Goal: Task Accomplishment & Management: Complete application form

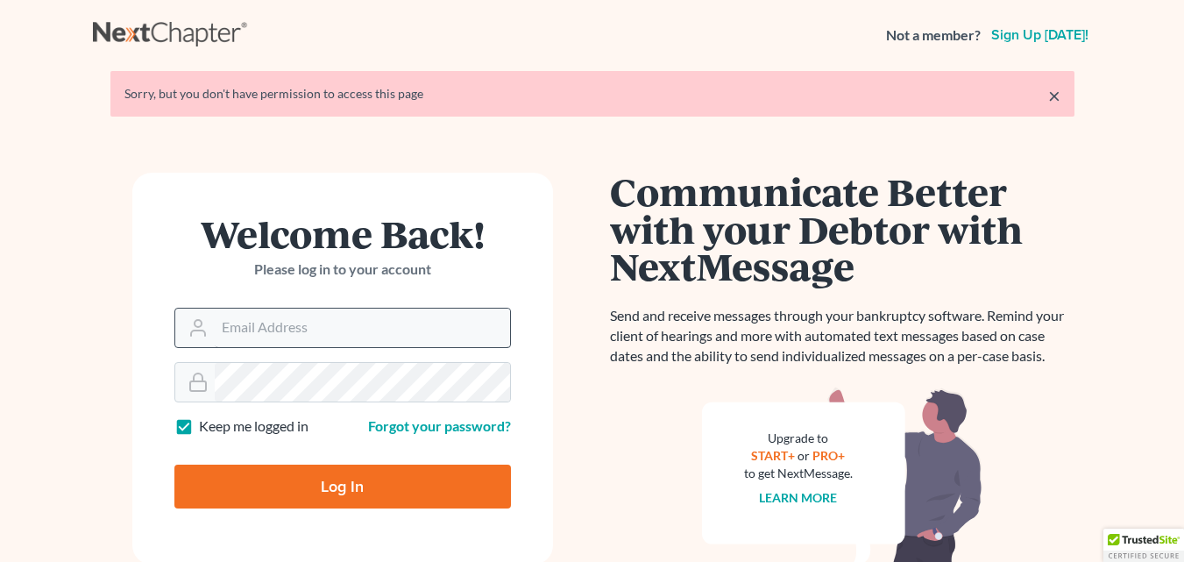
type input "david@pinckneylawfirm.com"
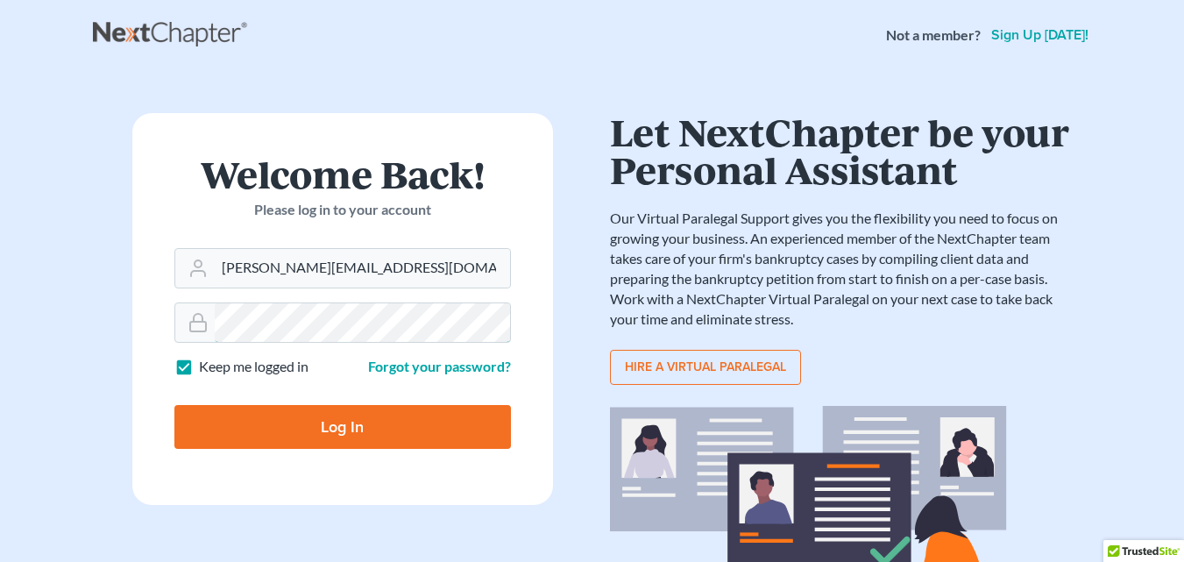
click at [174, 405] on input "Log In" at bounding box center [342, 427] width 337 height 44
type input "Thinking..."
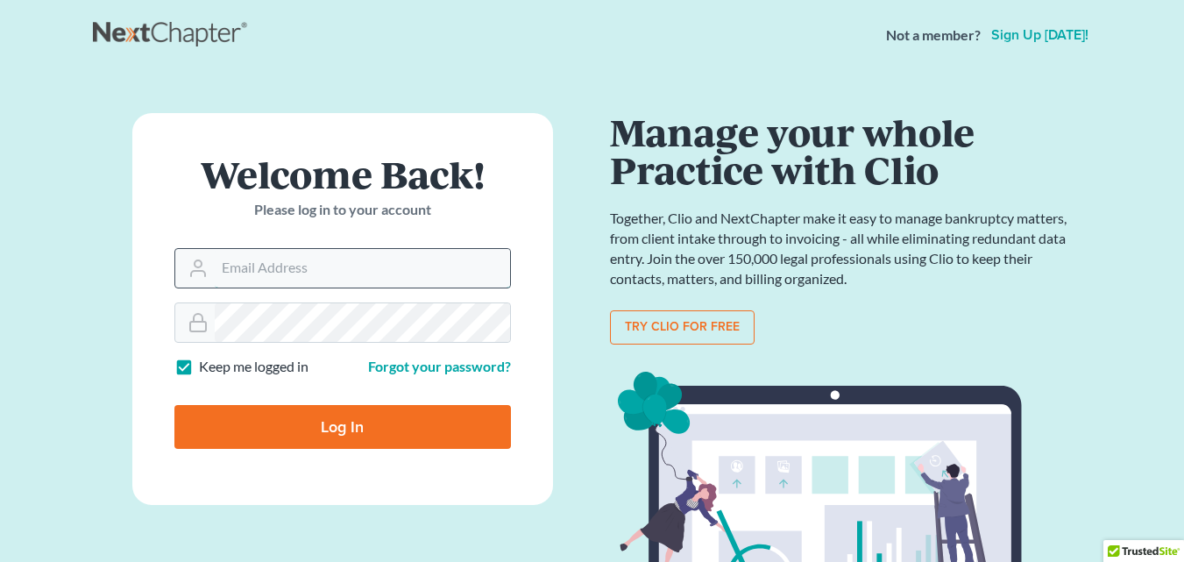
click at [319, 275] on input "Email Address" at bounding box center [362, 268] width 295 height 39
type input "david@pinckneylawfirm.com"
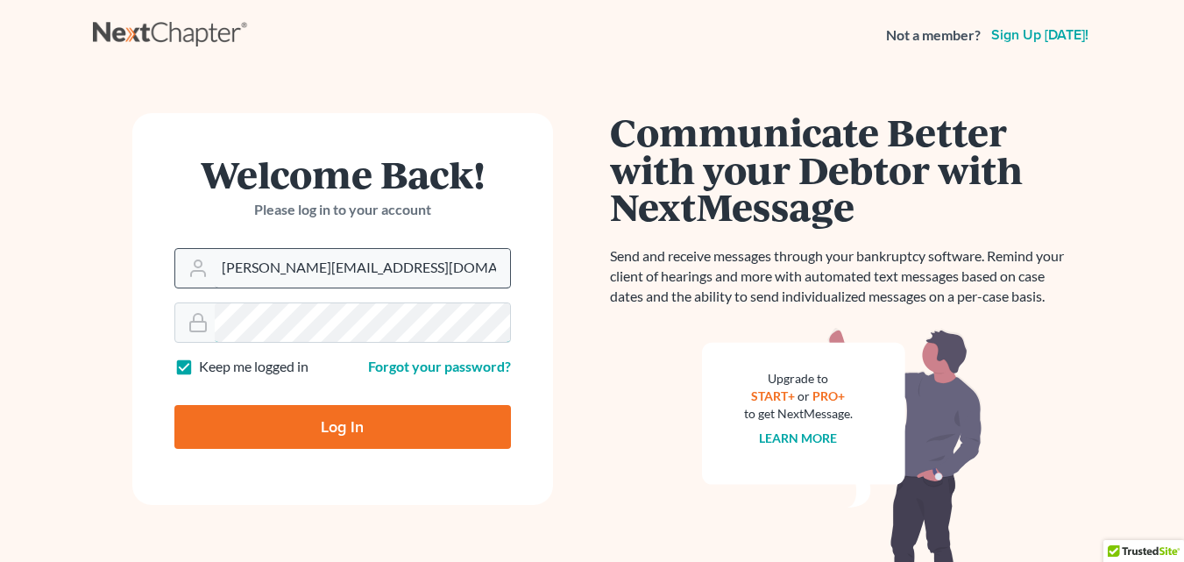
click at [174, 405] on input "Log In" at bounding box center [342, 427] width 337 height 44
type input "Thinking..."
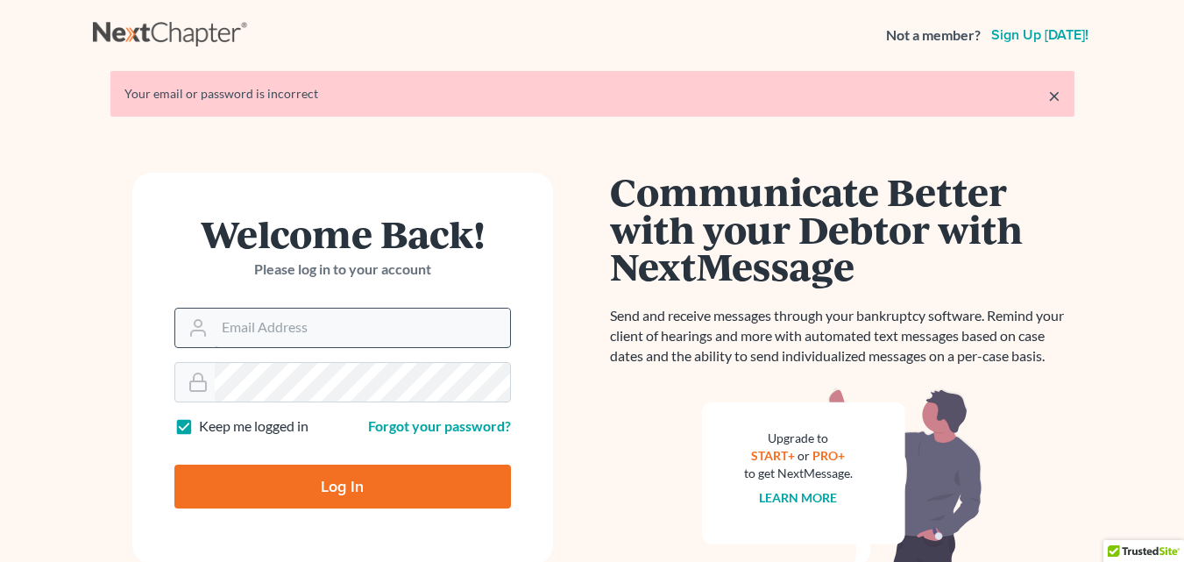
click at [324, 323] on input "Email Address" at bounding box center [362, 328] width 295 height 39
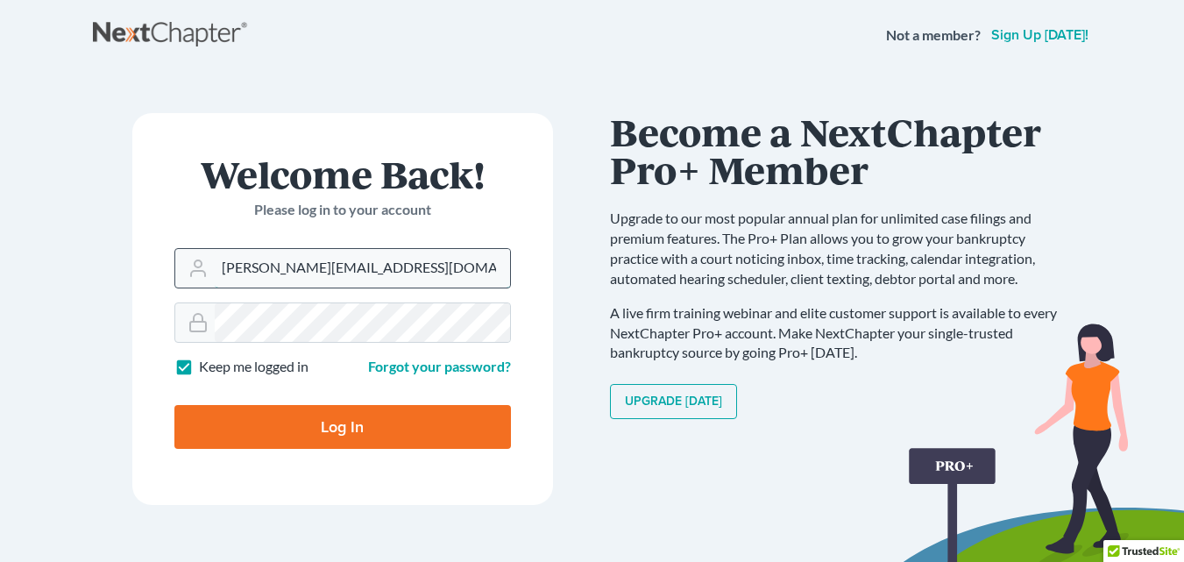
click at [412, 274] on input "[PERSON_NAME][EMAIL_ADDRESS][DOMAIN_NAME]" at bounding box center [362, 268] width 295 height 39
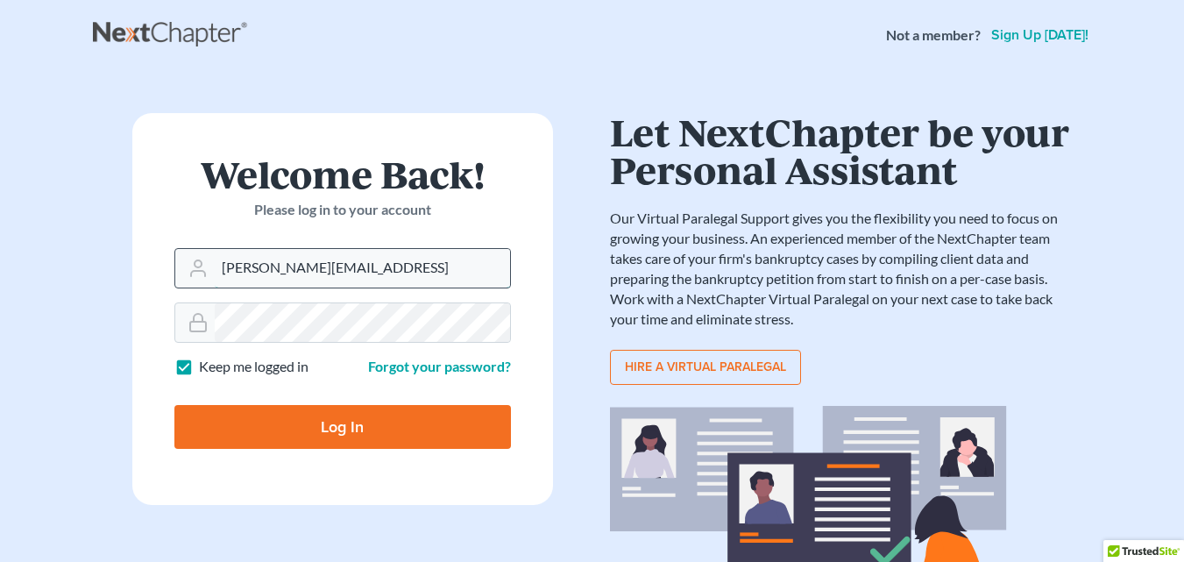
type input "[PERSON_NAME][EMAIL_ADDRESS][DOMAIN_NAME]"
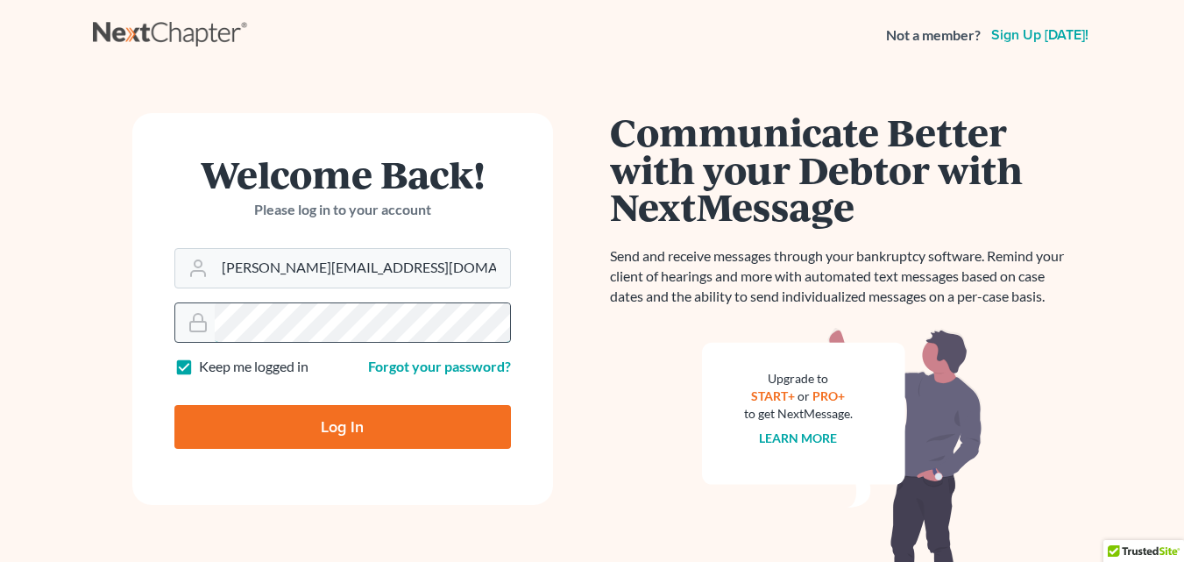
click at [174, 405] on input "Log In" at bounding box center [342, 427] width 337 height 44
type input "Thinking..."
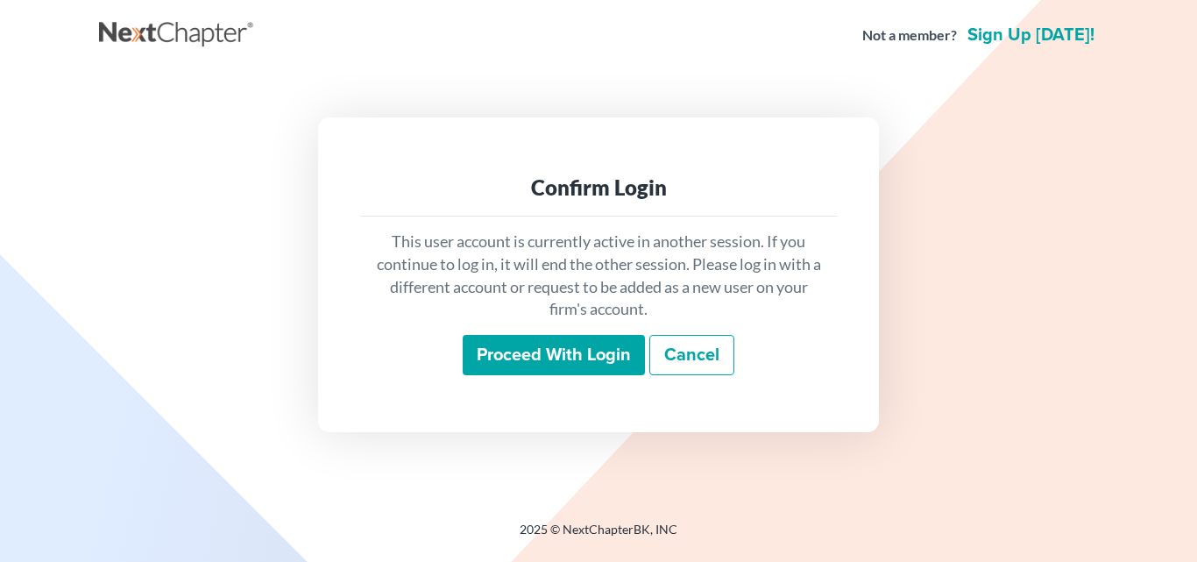
click at [544, 358] on input "Proceed with login" at bounding box center [554, 355] width 182 height 40
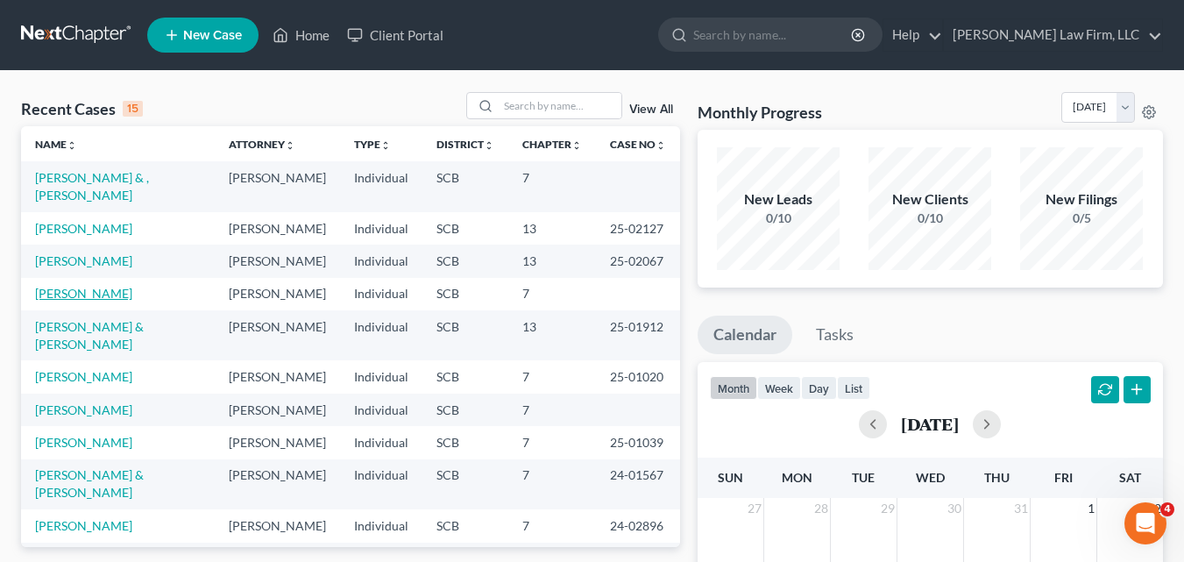
click at [102, 301] on link "Cuthbertson, Pamela" at bounding box center [83, 293] width 97 height 15
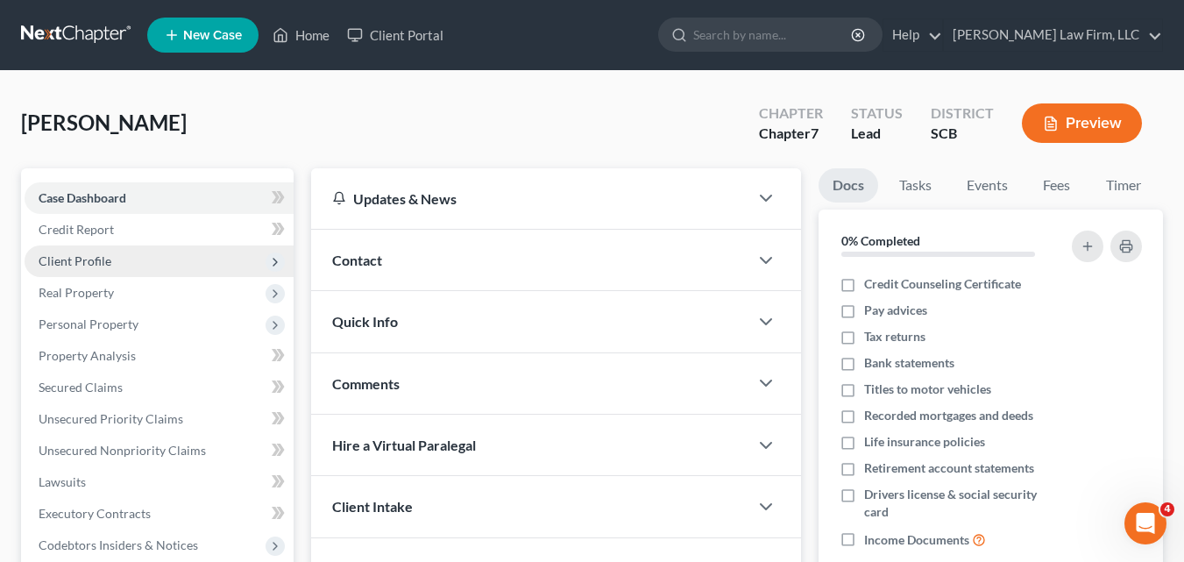
click at [101, 265] on span "Client Profile" at bounding box center [75, 260] width 73 height 15
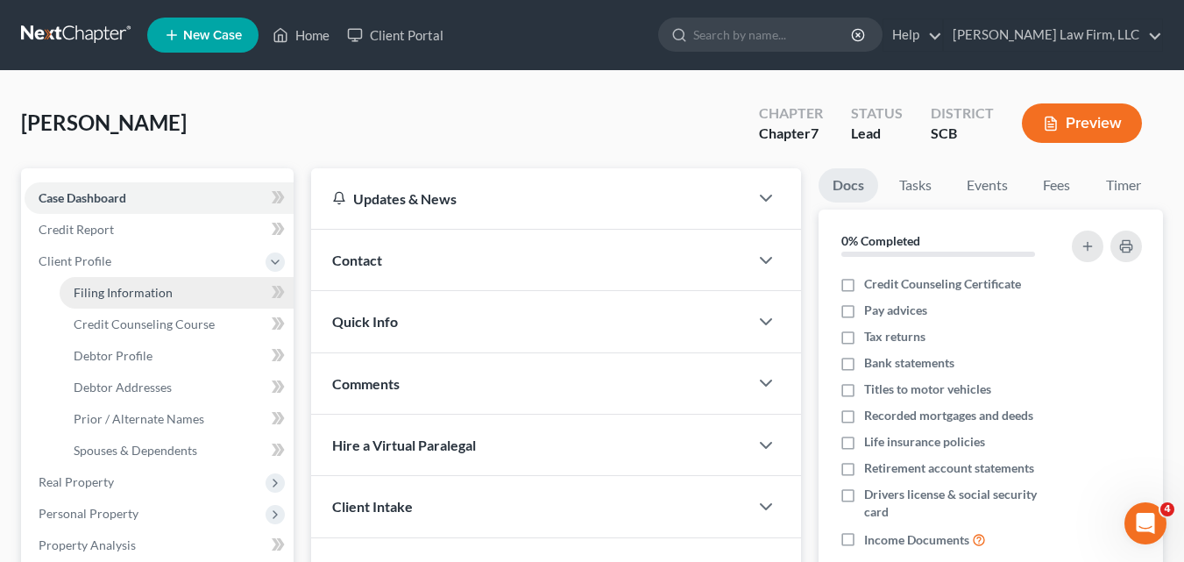
click at [117, 290] on span "Filing Information" at bounding box center [123, 292] width 99 height 15
select select "1"
select select "0"
select select "72"
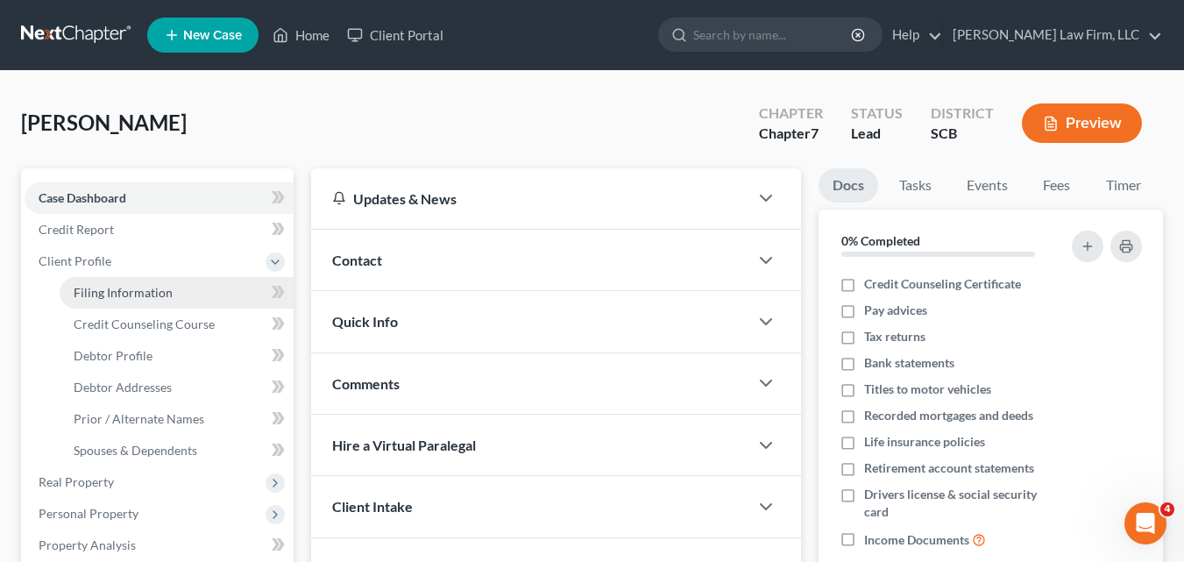
select select "42"
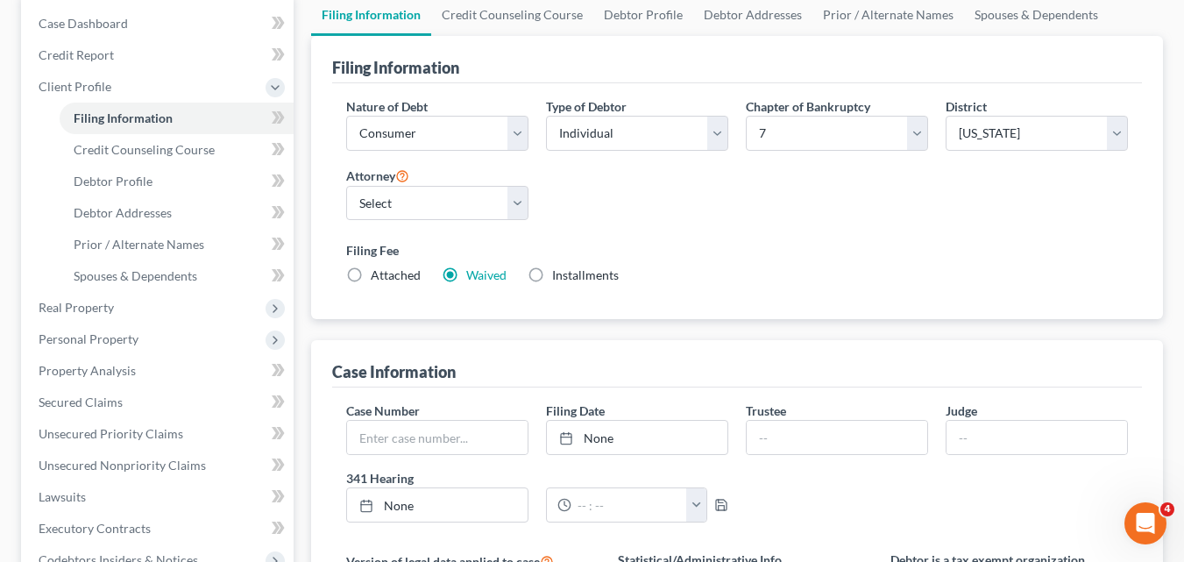
scroll to position [175, 0]
click at [552, 276] on label "Installments Installments" at bounding box center [585, 275] width 67 height 18
click at [559, 276] on input "Installments Installments" at bounding box center [564, 271] width 11 height 11
radio input "true"
radio input "false"
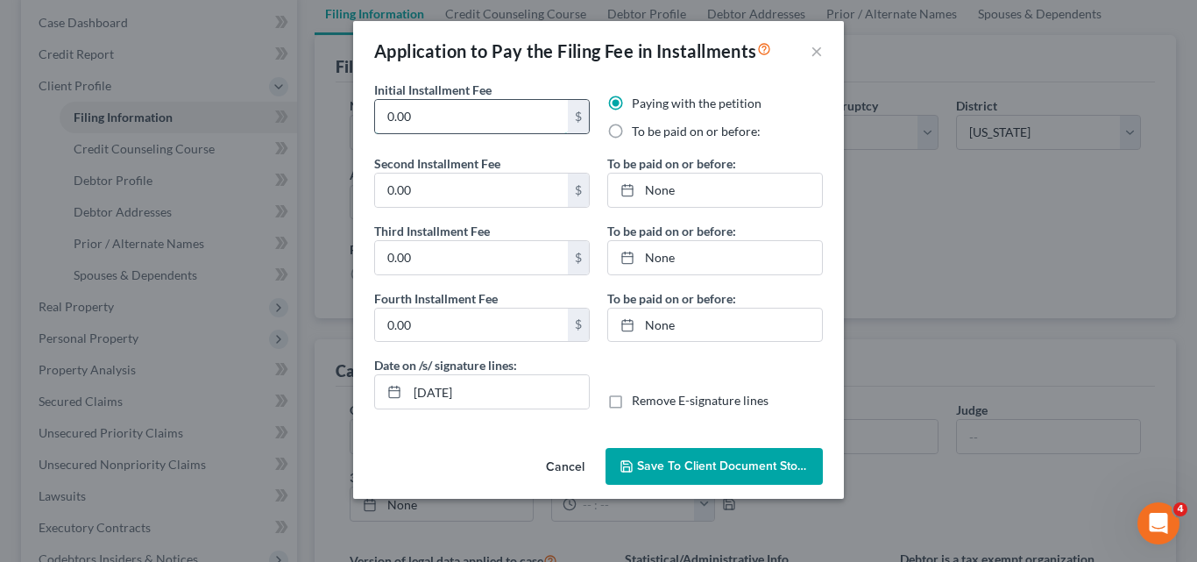
click at [461, 119] on input "0.00" at bounding box center [471, 116] width 193 height 33
drag, startPoint x: 461, startPoint y: 119, endPoint x: 261, endPoint y: 102, distance: 200.6
click at [261, 102] on div "Application to Pay the Filing Fee in Installments × Initial Installment Fee 0.0…" at bounding box center [598, 281] width 1197 height 562
type input "95"
type input "80"
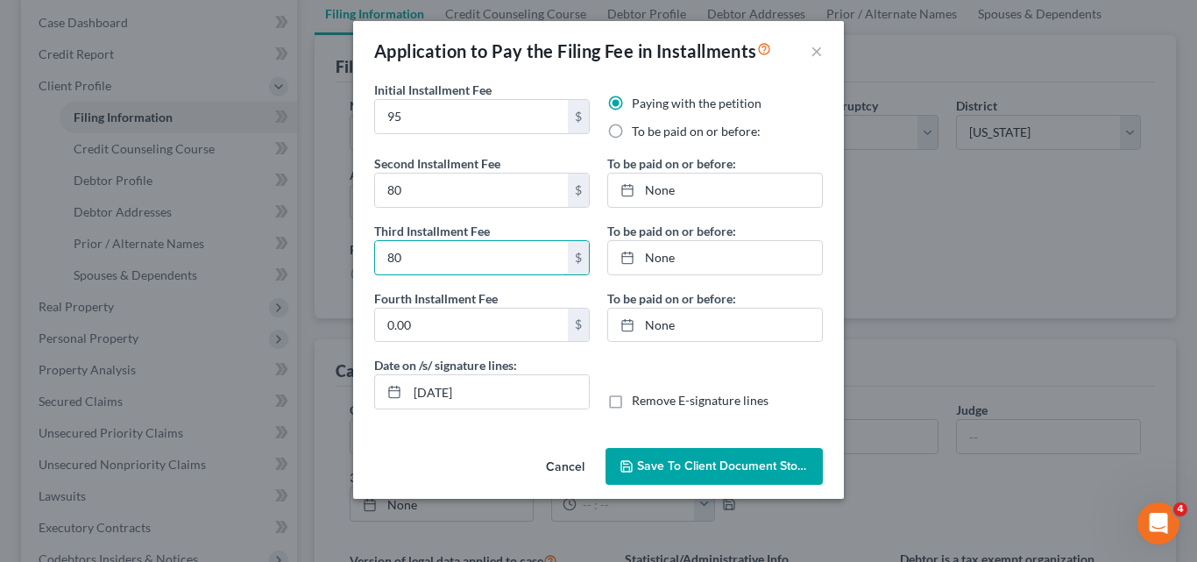
type input "80"
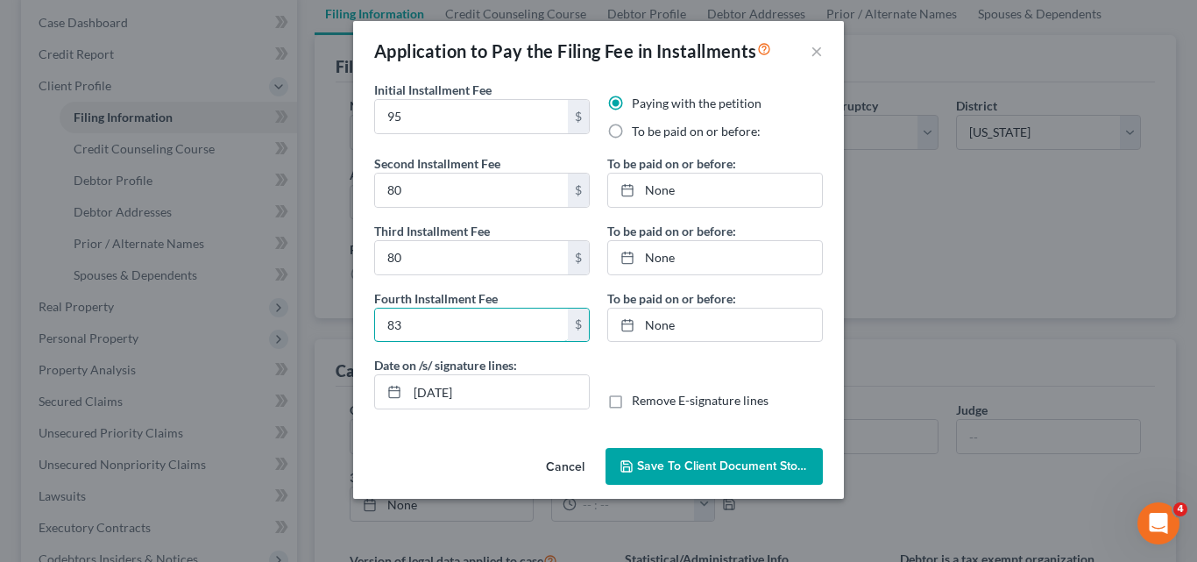
type input "83"
click at [624, 189] on line at bounding box center [627, 189] width 11 height 0
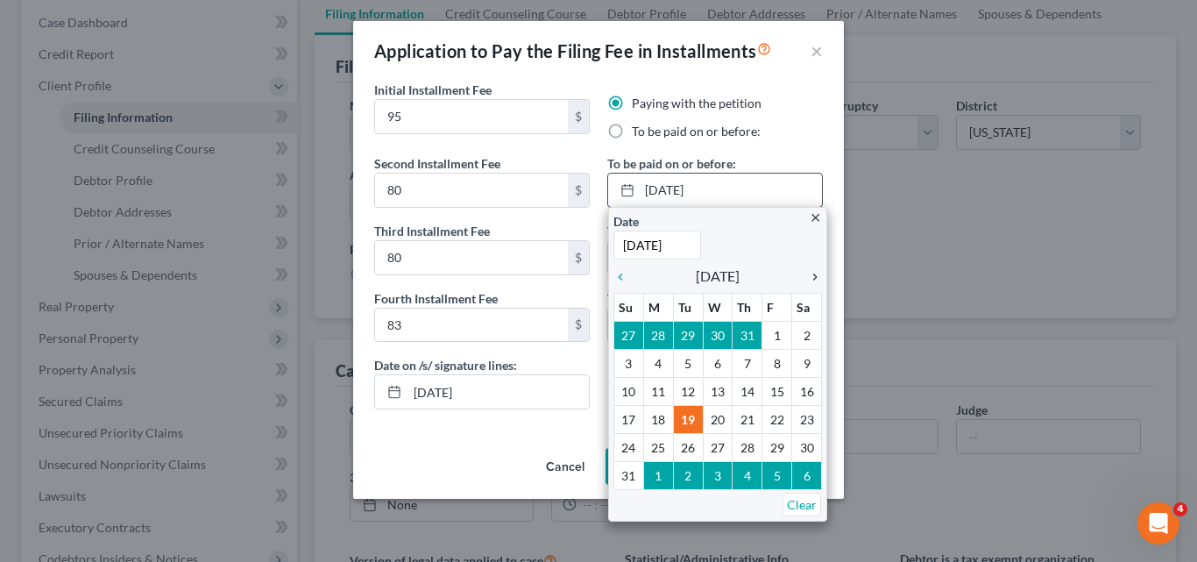
click at [814, 277] on icon "chevron_right" at bounding box center [810, 277] width 23 height 14
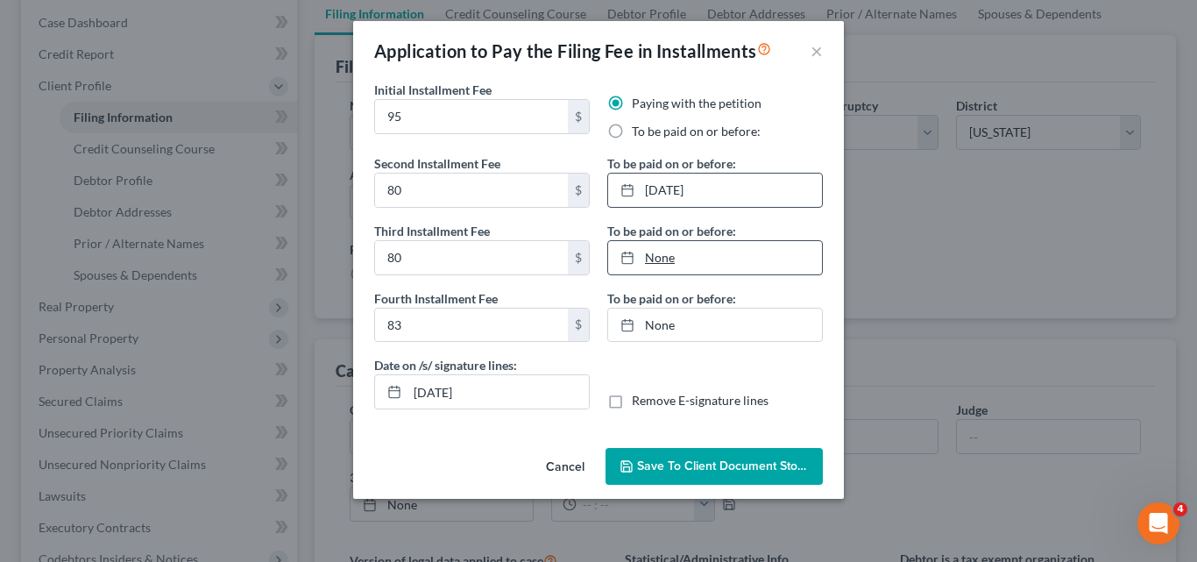
click at [671, 256] on link "None" at bounding box center [715, 257] width 214 height 33
type input "8/19/2025"
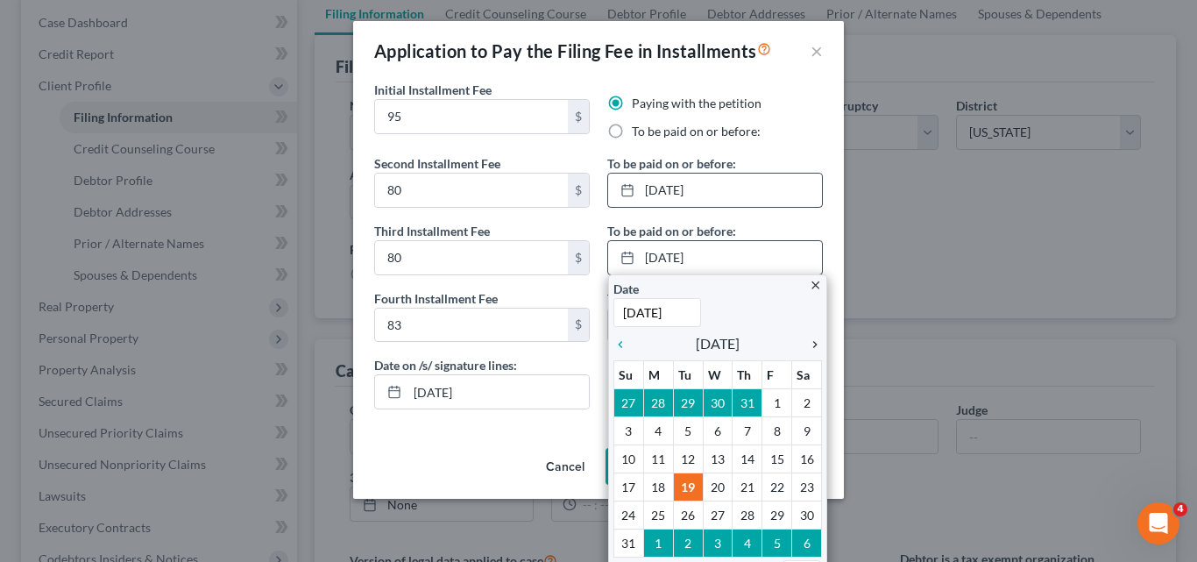
click at [809, 342] on icon "chevron_right" at bounding box center [810, 345] width 23 height 14
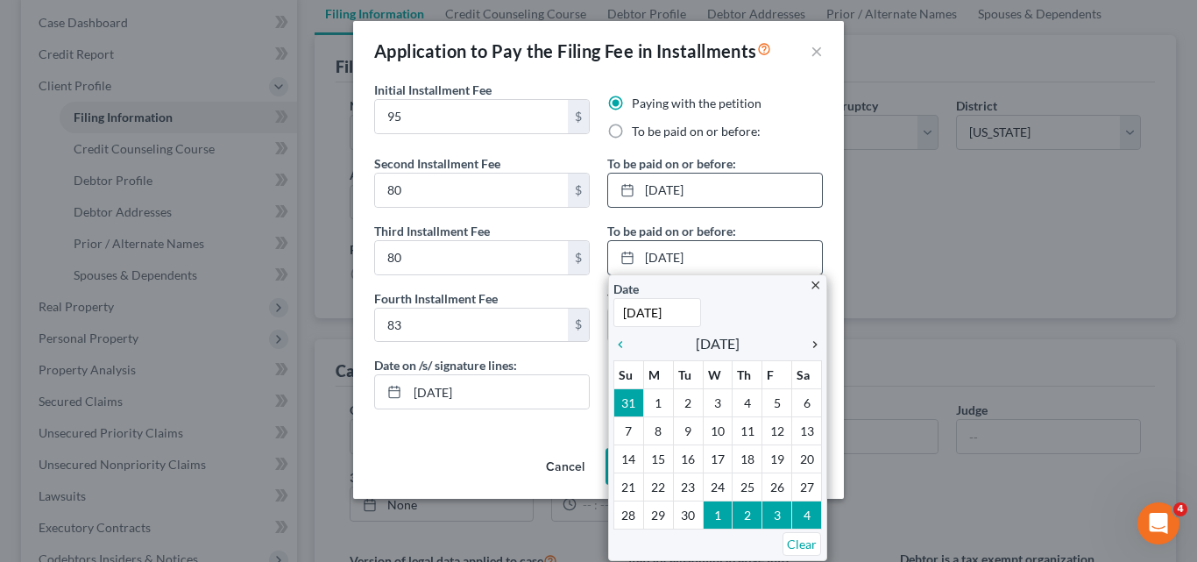
click at [809, 342] on icon "chevron_right" at bounding box center [810, 345] width 23 height 14
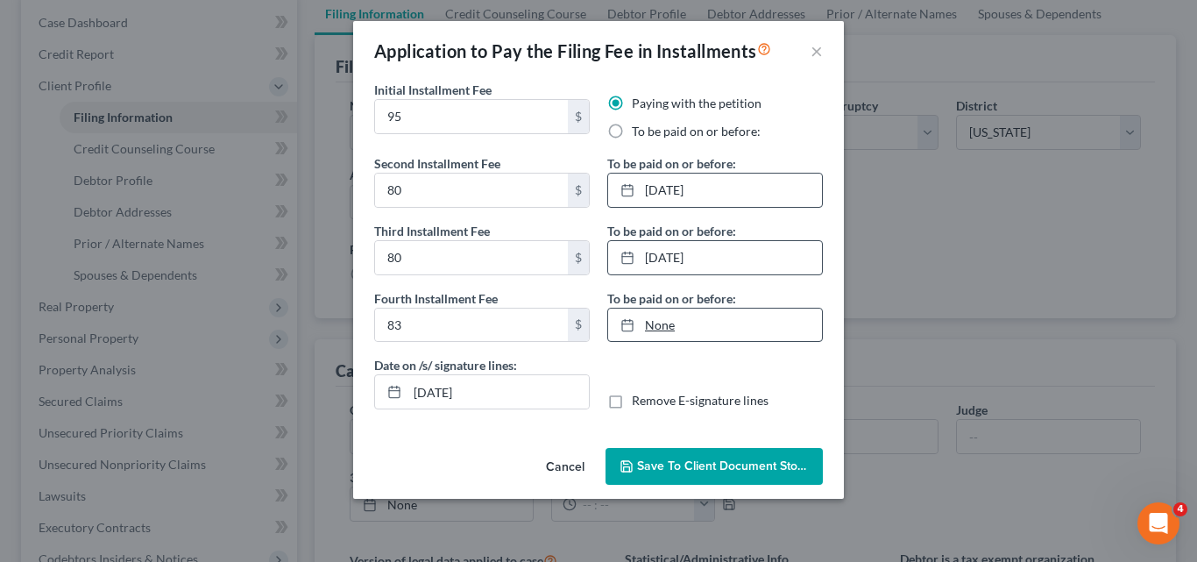
click at [701, 331] on link "None" at bounding box center [715, 325] width 214 height 33
type input "8/19/2025"
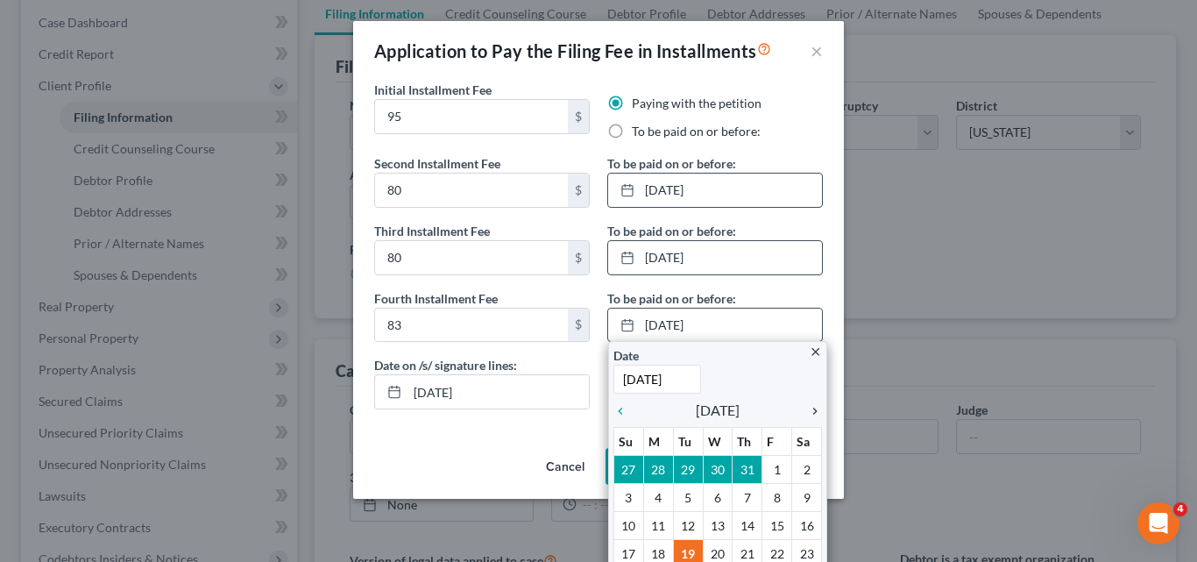
click at [807, 409] on icon "chevron_right" at bounding box center [810, 411] width 23 height 14
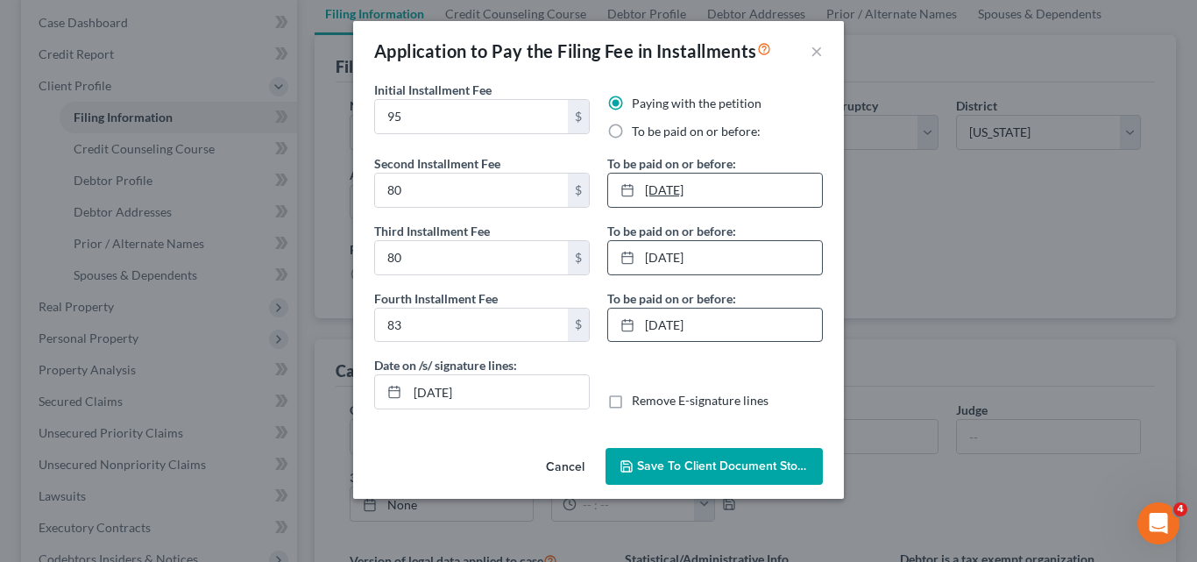
click at [679, 188] on link "9/1/2025" at bounding box center [715, 190] width 214 height 33
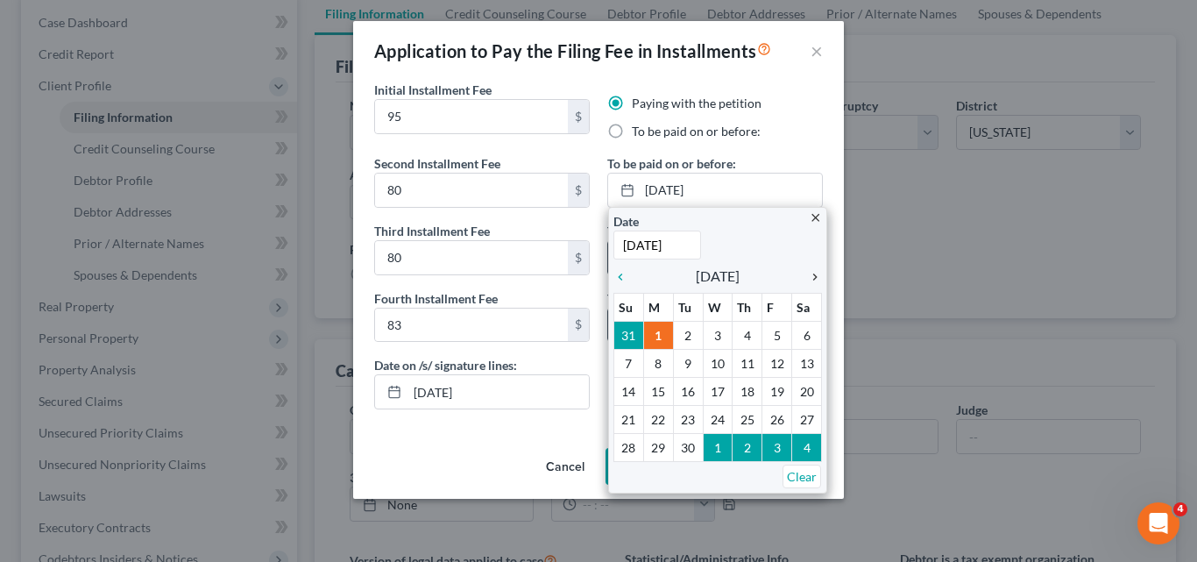
click at [815, 277] on icon "chevron_right" at bounding box center [810, 277] width 23 height 14
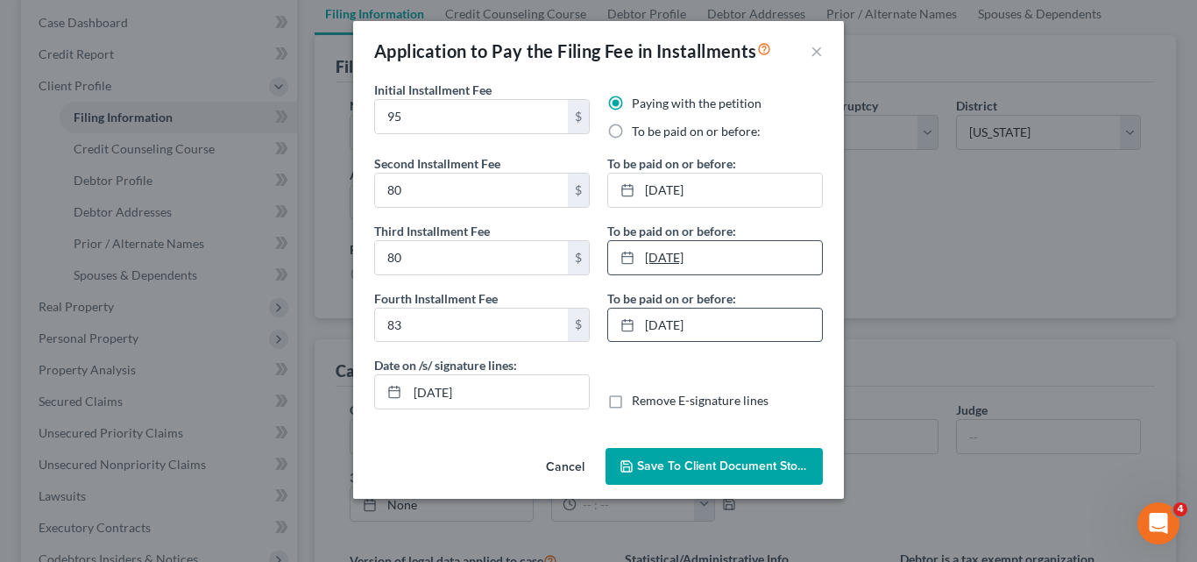
click at [741, 260] on link "10/1/2025" at bounding box center [715, 257] width 214 height 33
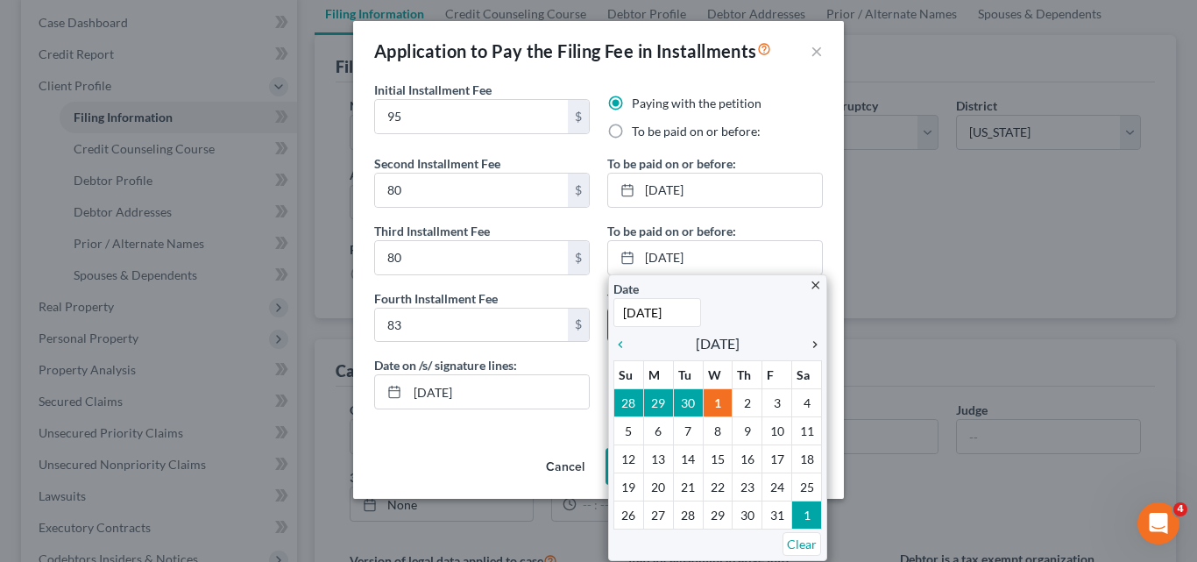
click at [818, 343] on icon "chevron_right" at bounding box center [810, 345] width 23 height 14
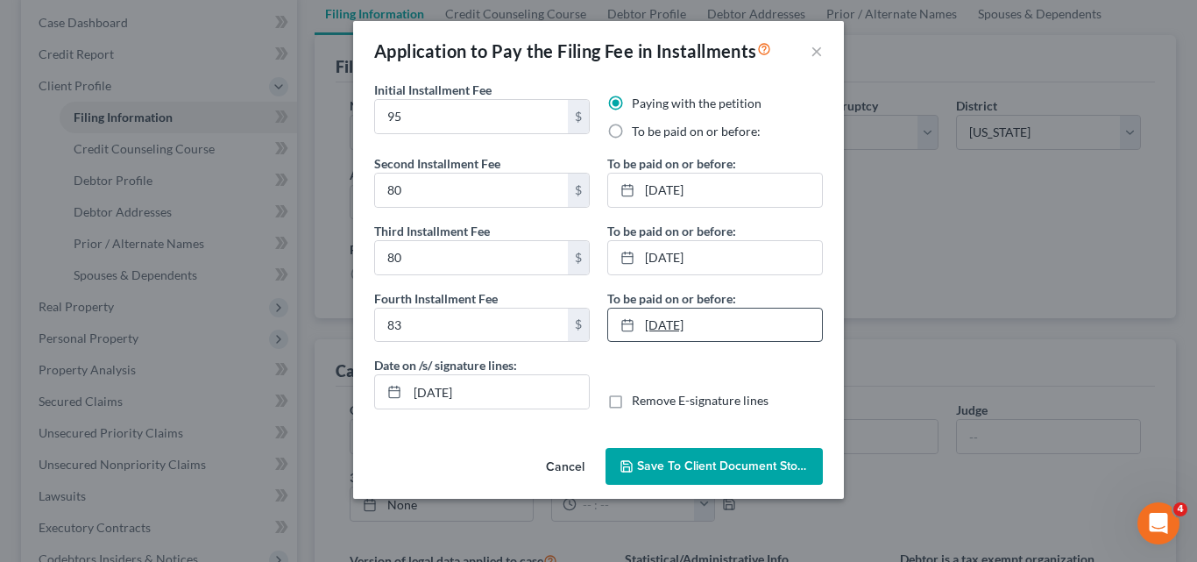
click at [734, 326] on link "11/1/2025" at bounding box center [715, 325] width 214 height 33
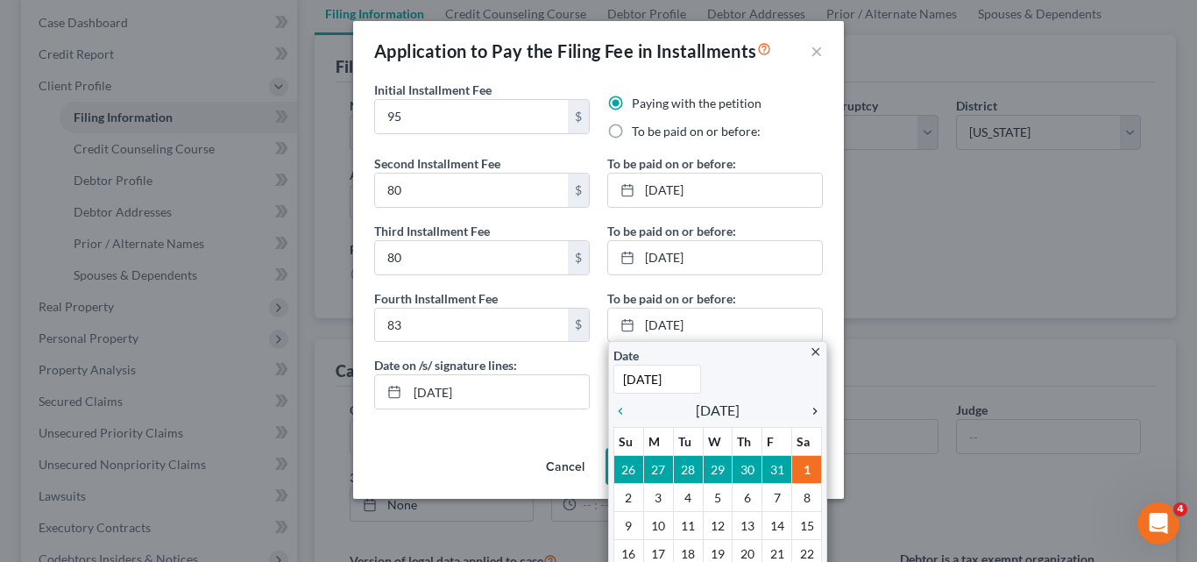
click at [809, 414] on icon "chevron_right" at bounding box center [810, 411] width 23 height 14
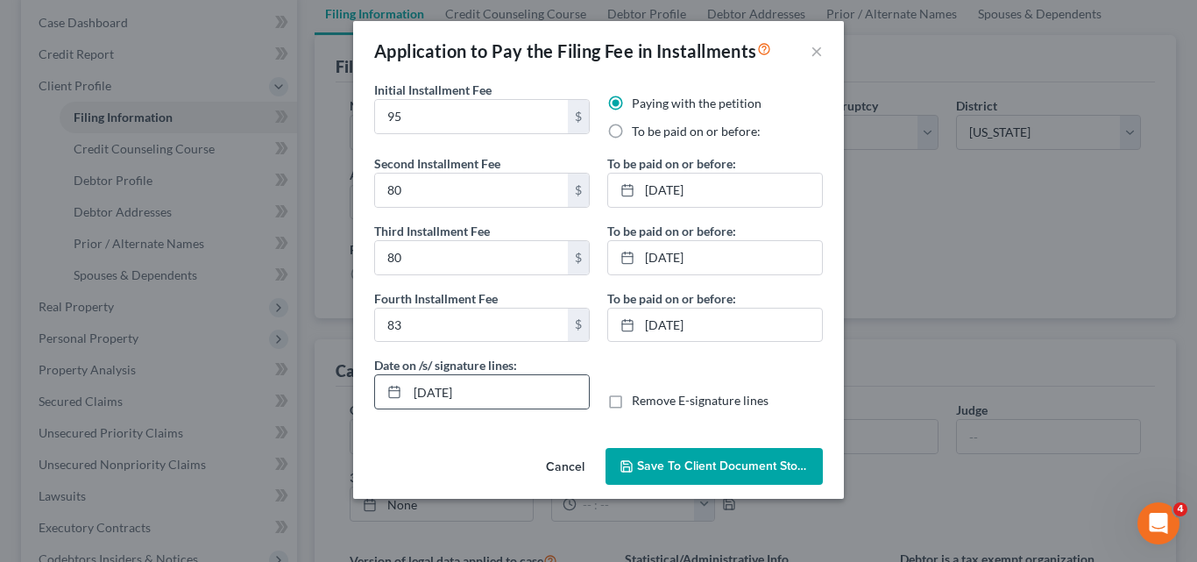
click at [395, 394] on icon at bounding box center [394, 392] width 14 height 14
click at [455, 392] on input "08/19/2025" at bounding box center [498, 391] width 181 height 33
click at [390, 394] on icon at bounding box center [394, 392] width 14 height 14
click at [391, 393] on icon at bounding box center [394, 392] width 14 height 14
click at [453, 388] on input "08/19/2025" at bounding box center [498, 391] width 181 height 33
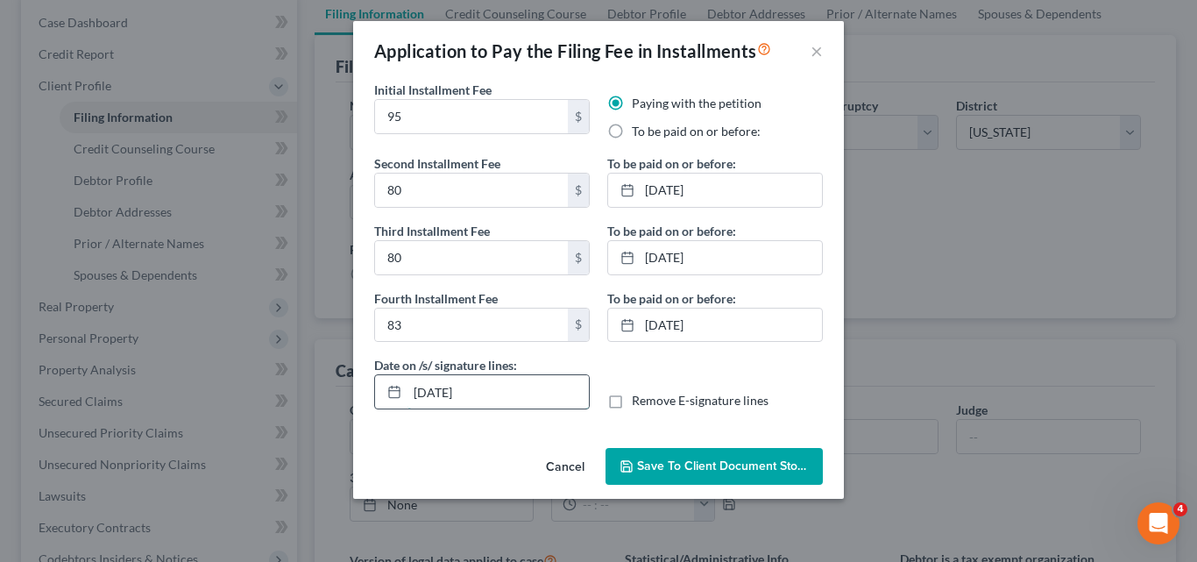
click at [423, 391] on input "08/19/2025" at bounding box center [498, 391] width 181 height 33
type input "09/1/2025"
click at [724, 466] on span "Save to Client Document Storage" at bounding box center [730, 465] width 186 height 15
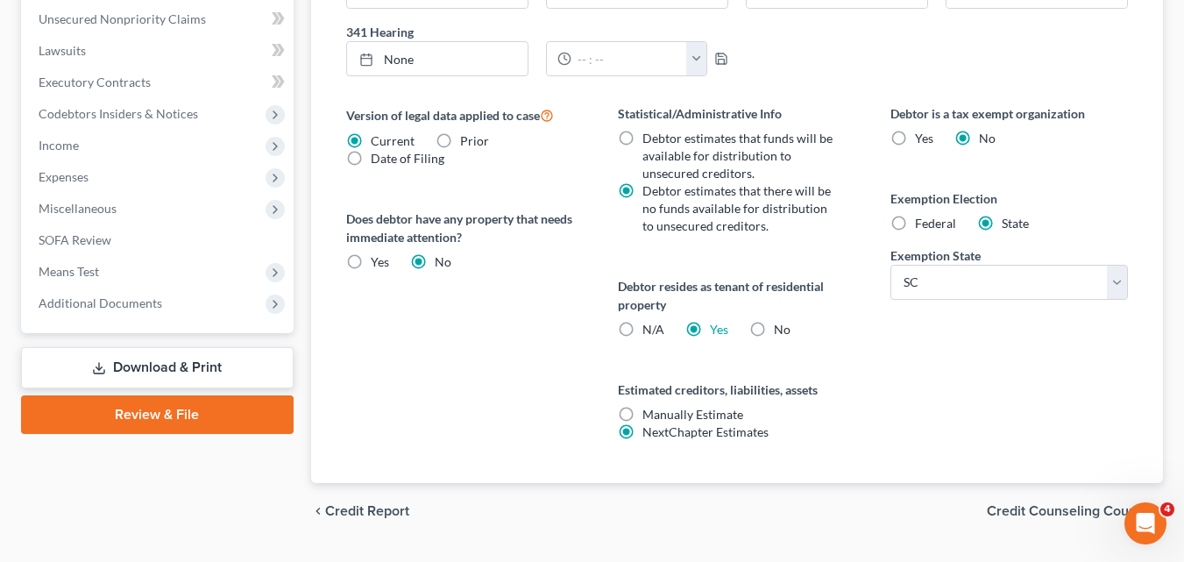
scroll to position [664, 0]
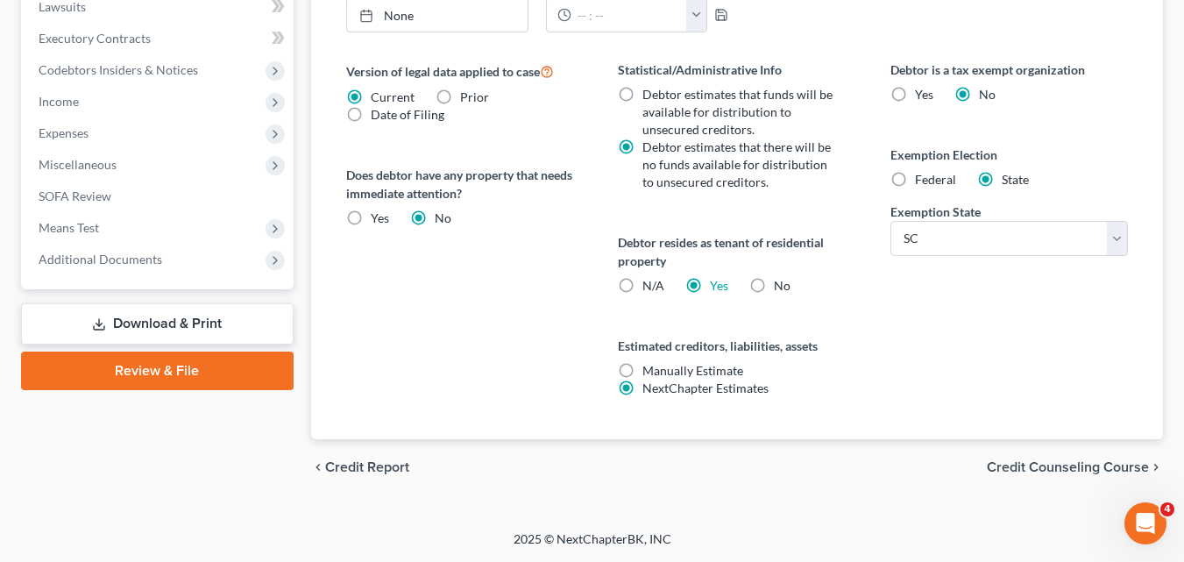
click at [1061, 467] on span "Credit Counseling Course" at bounding box center [1068, 467] width 162 height 14
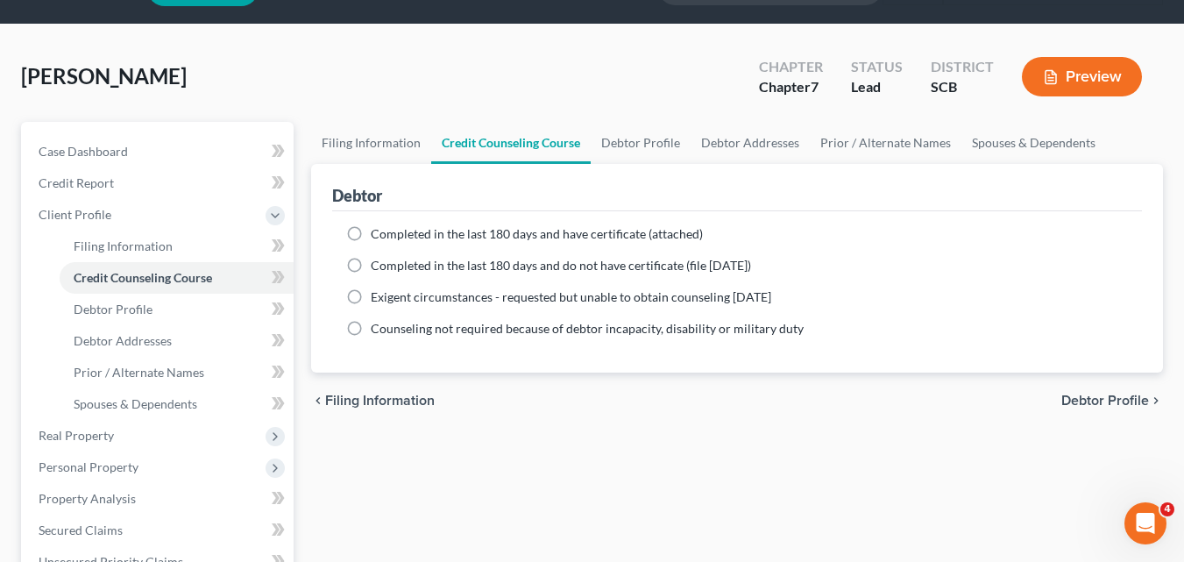
scroll to position [88, 0]
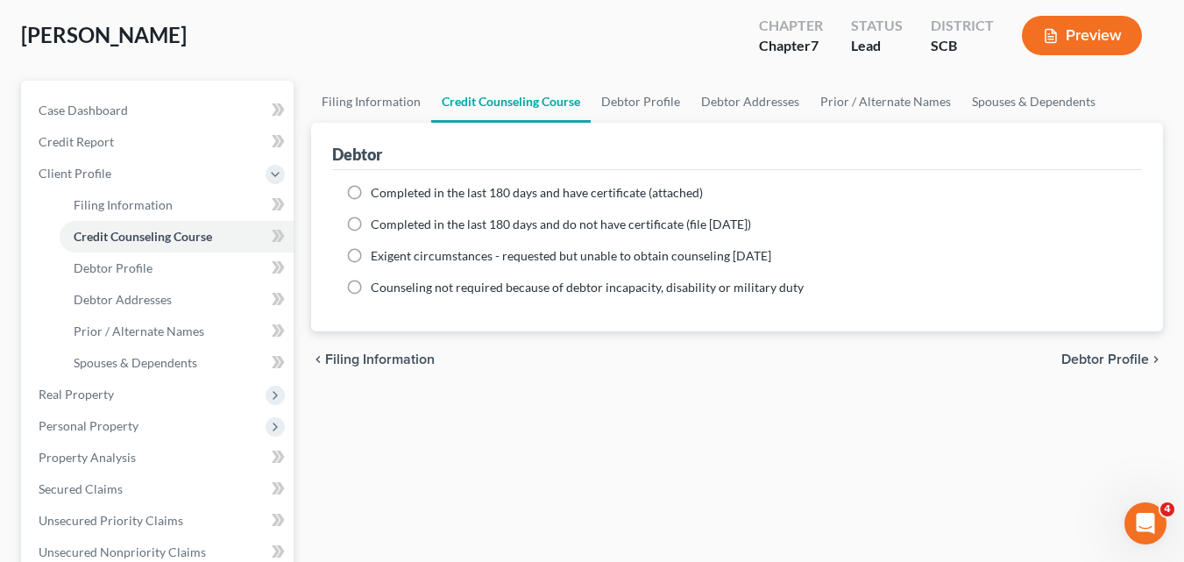
click at [1127, 359] on span "Debtor Profile" at bounding box center [1106, 359] width 88 height 14
select select "0"
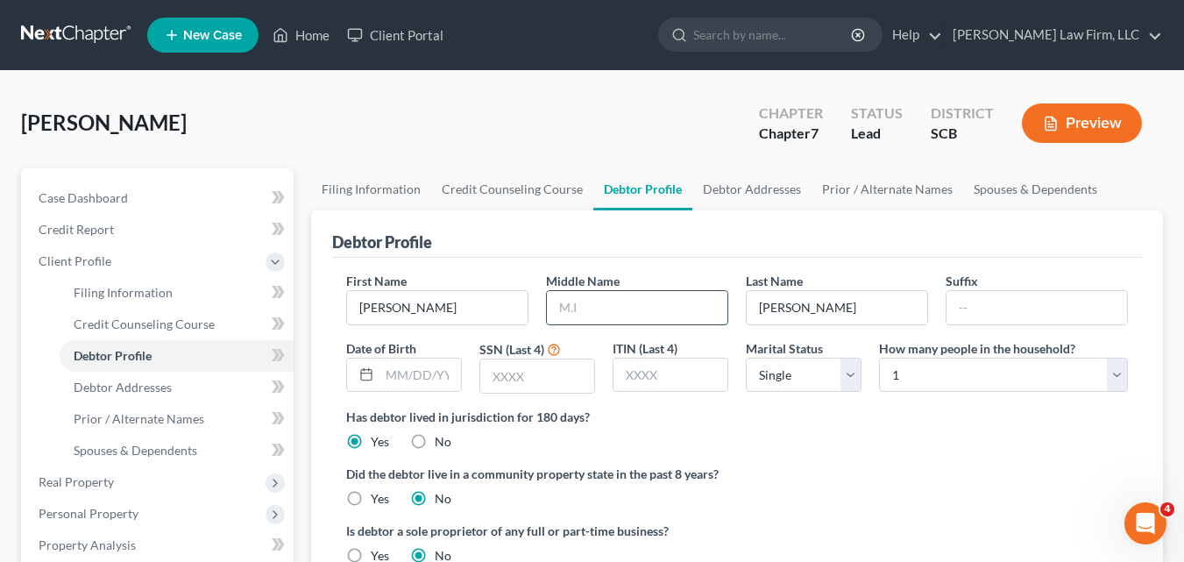
click at [615, 303] on input "text" at bounding box center [637, 307] width 181 height 33
type input "Foster"
click at [853, 375] on select "Select Single Married Separated Divorced Widowed" at bounding box center [804, 375] width 116 height 35
click at [853, 374] on select "Select Single Married Separated Divorced Widowed" at bounding box center [804, 375] width 116 height 35
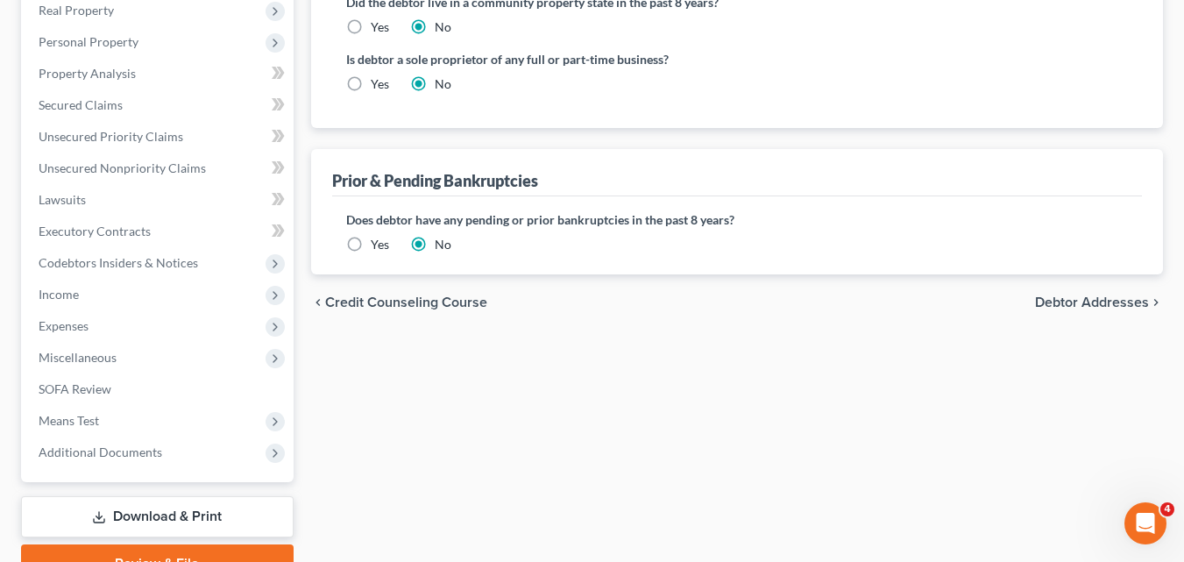
scroll to position [526, 0]
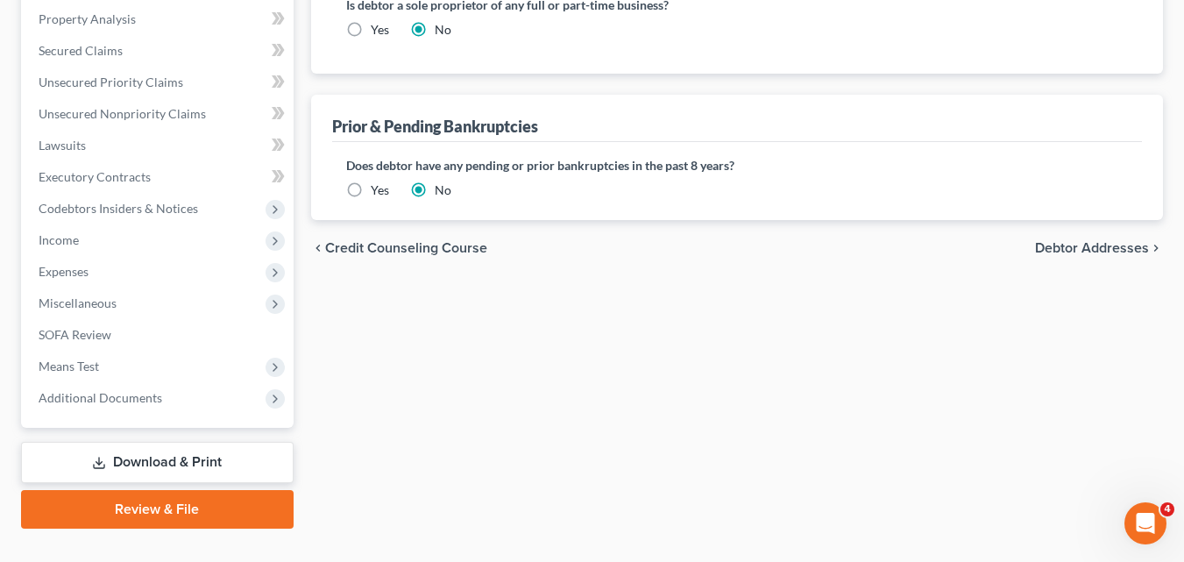
click at [1089, 251] on span "Debtor Addresses" at bounding box center [1092, 248] width 114 height 14
select select "0"
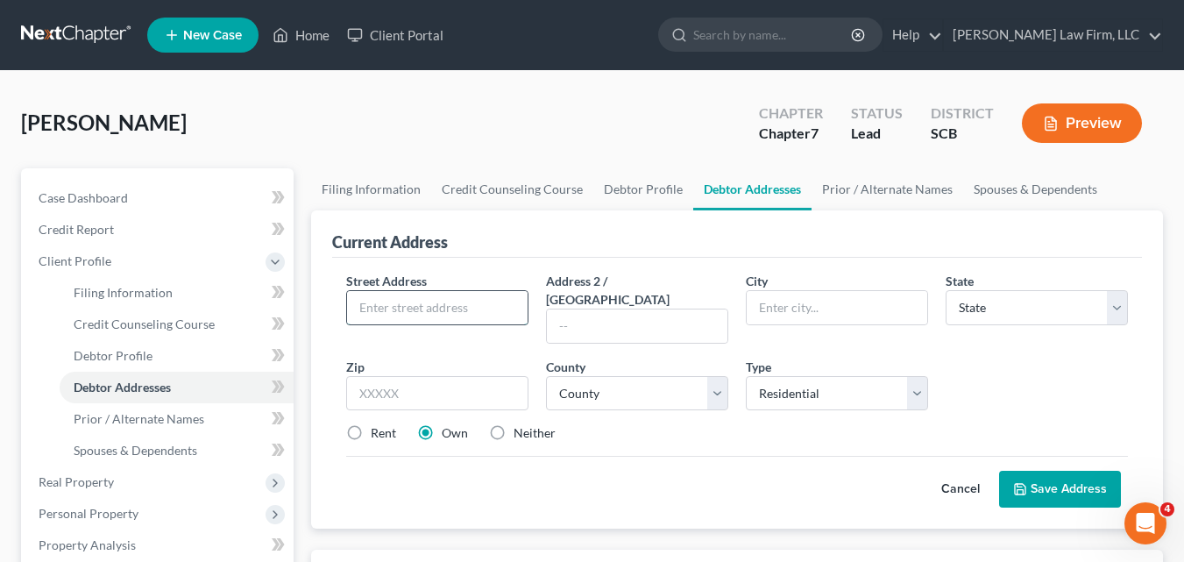
click at [420, 316] on input "text" at bounding box center [437, 307] width 181 height 33
type input "5662 Patriot Ln"
type input "Apt 223"
type input "Bluffton"
select select "42"
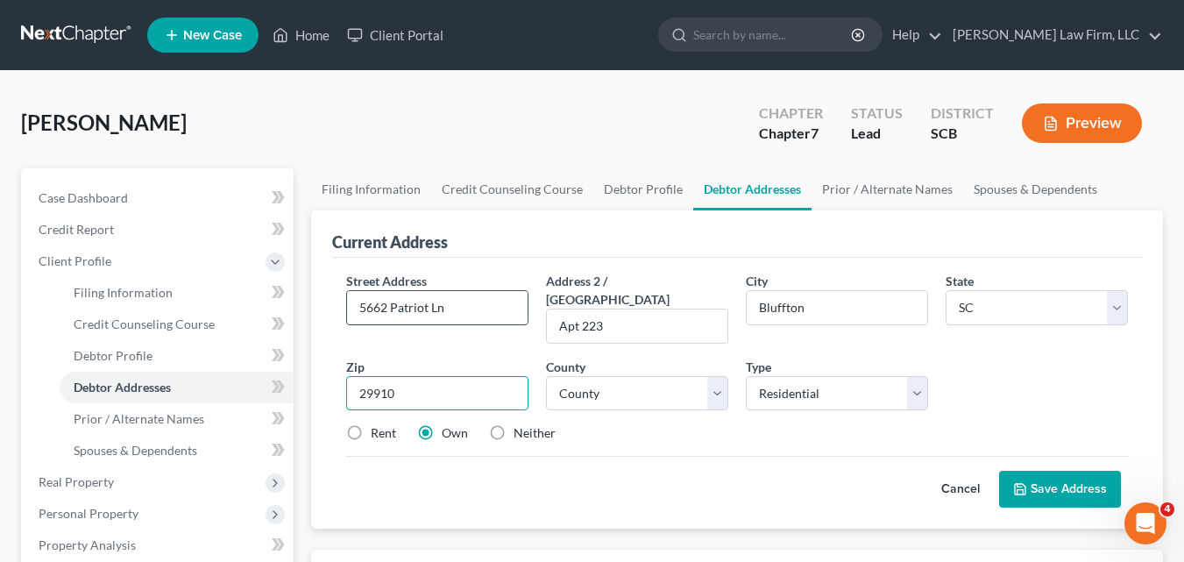
type input "29910"
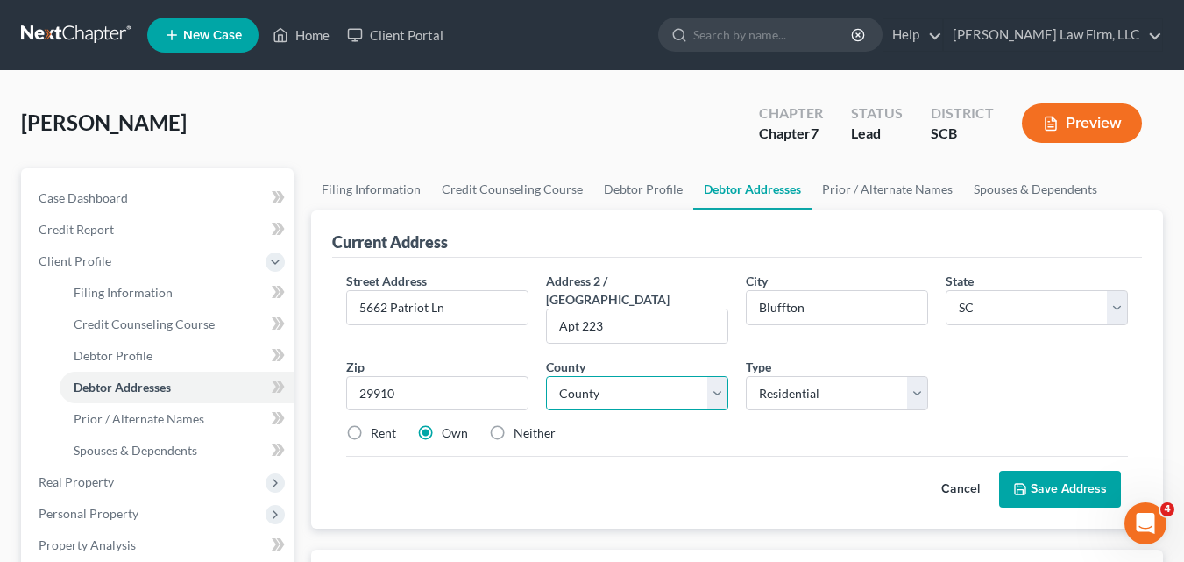
click at [724, 376] on select "County Abbeville County Aiken County Allendale County Anderson County Bamberg C…" at bounding box center [637, 393] width 182 height 35
select select "6"
click at [546, 376] on select "County Abbeville County Aiken County Allendale County Anderson County Bamberg C…" at bounding box center [637, 393] width 182 height 35
click at [371, 424] on label "Rent" at bounding box center [383, 433] width 25 height 18
click at [378, 424] on input "Rent" at bounding box center [383, 429] width 11 height 11
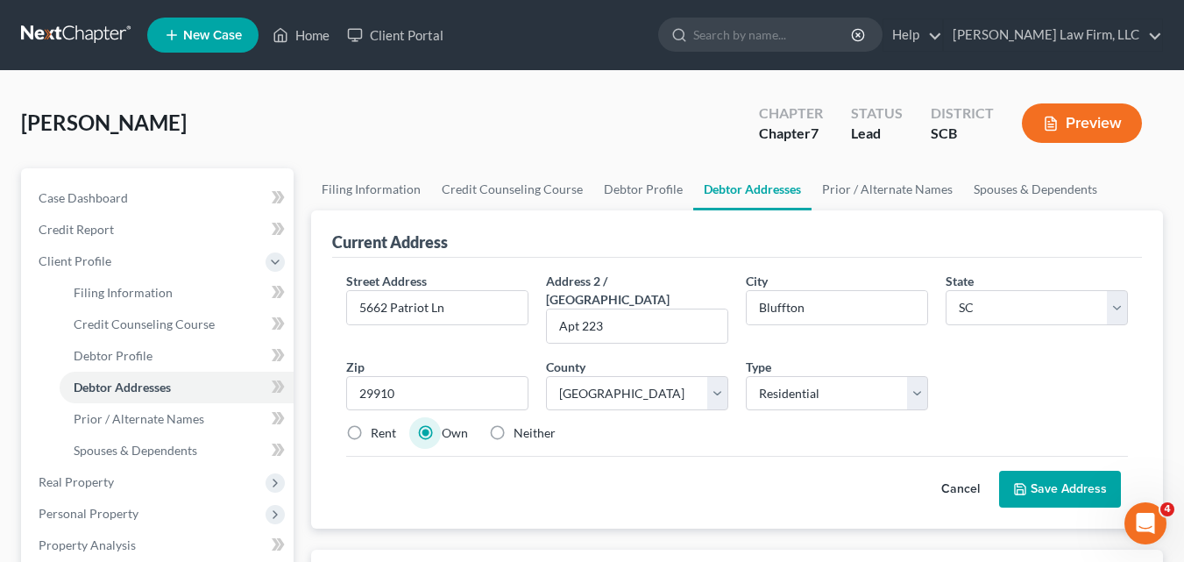
radio input "true"
click at [1084, 473] on button "Save Address" at bounding box center [1060, 489] width 122 height 37
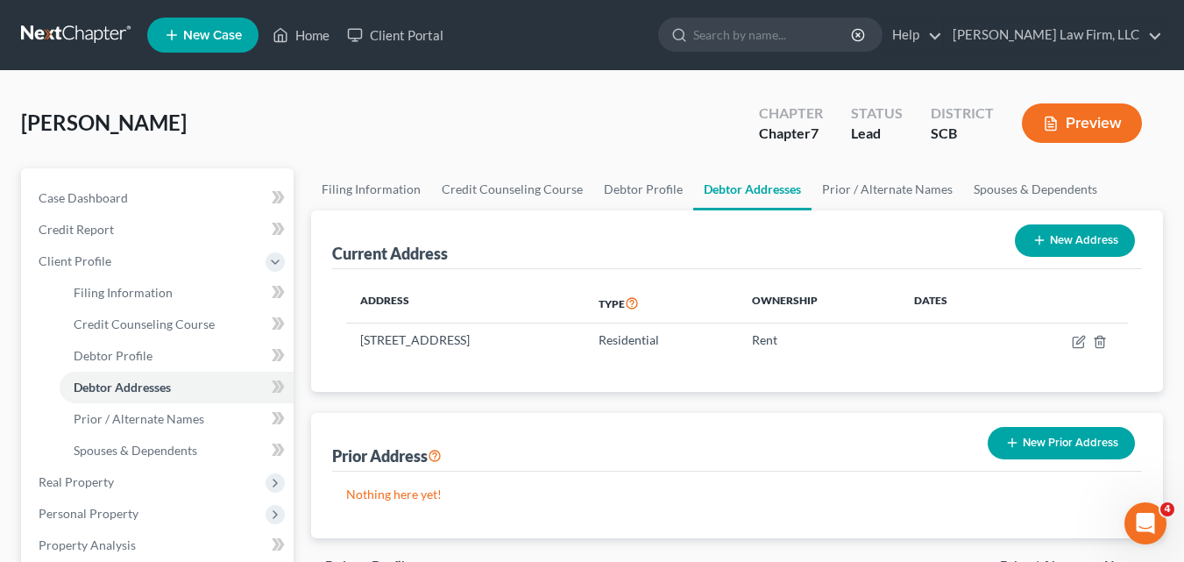
select select "0"
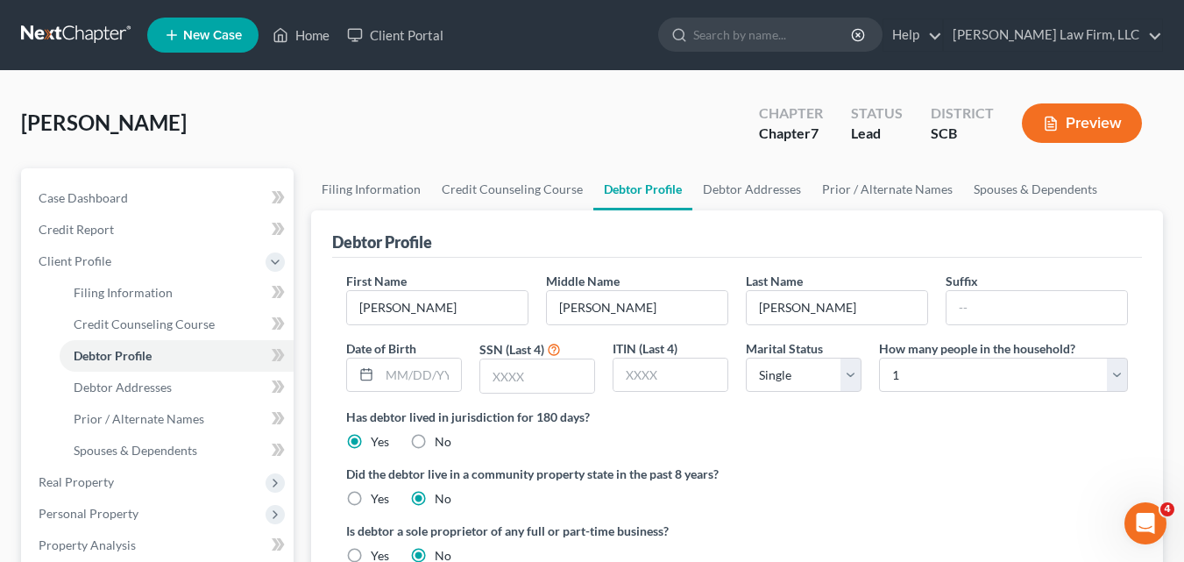
scroll to position [526, 0]
